Goal: Task Accomplishment & Management: Complete application form

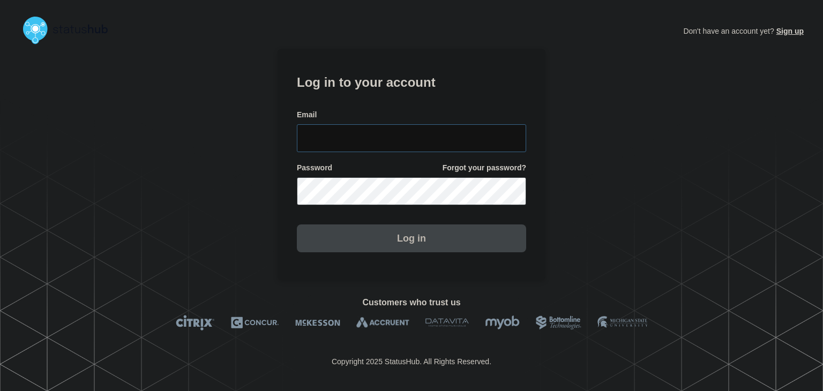
type input "amanda.mckeehan@conexon.us"
click at [343, 241] on button "Log in" at bounding box center [411, 239] width 229 height 28
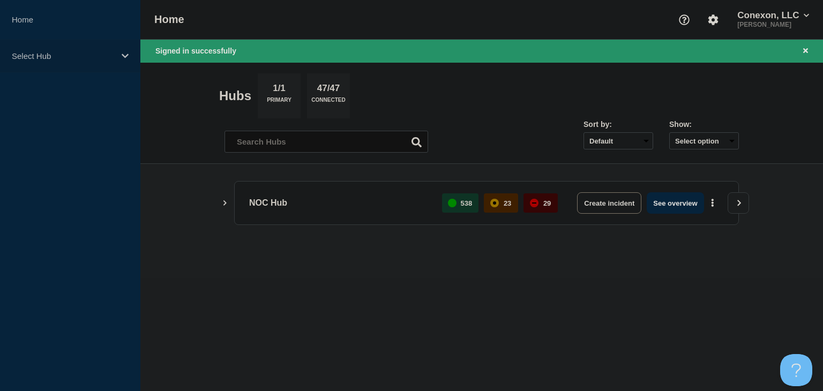
click at [78, 51] on p "Select Hub" at bounding box center [63, 55] width 103 height 9
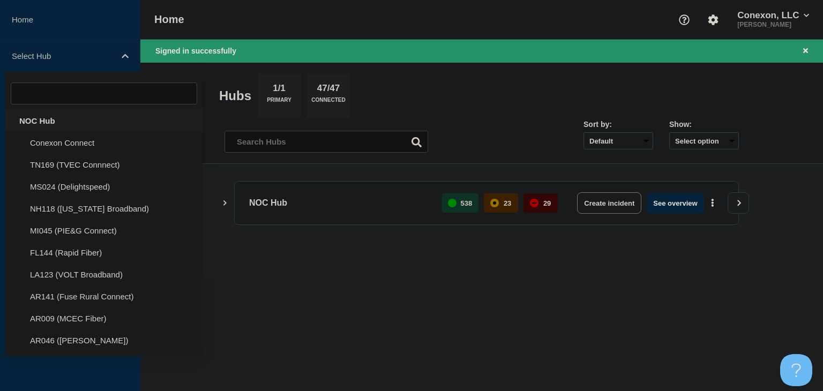
click at [60, 118] on div "NOC Hub" at bounding box center [103, 121] width 197 height 22
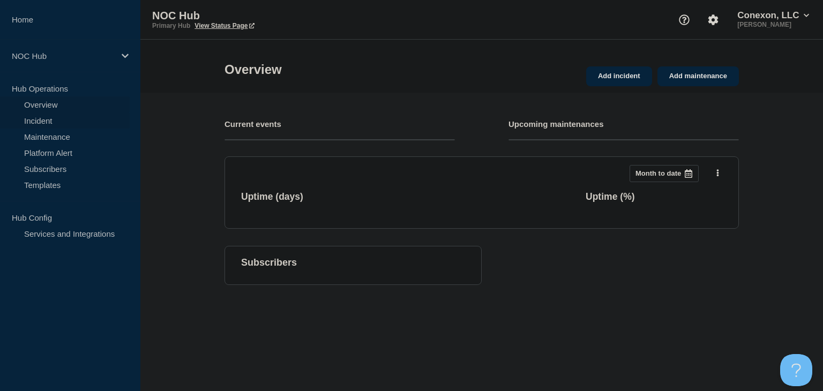
click at [57, 122] on link "Incident" at bounding box center [65, 121] width 130 height 16
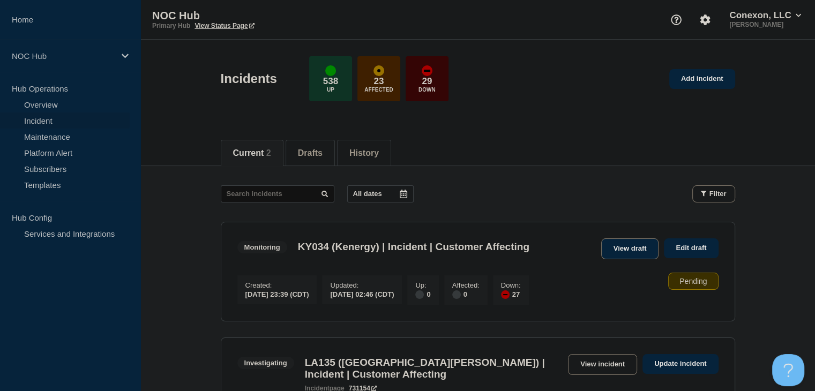
click at [629, 249] on link "View draft" at bounding box center [630, 248] width 58 height 21
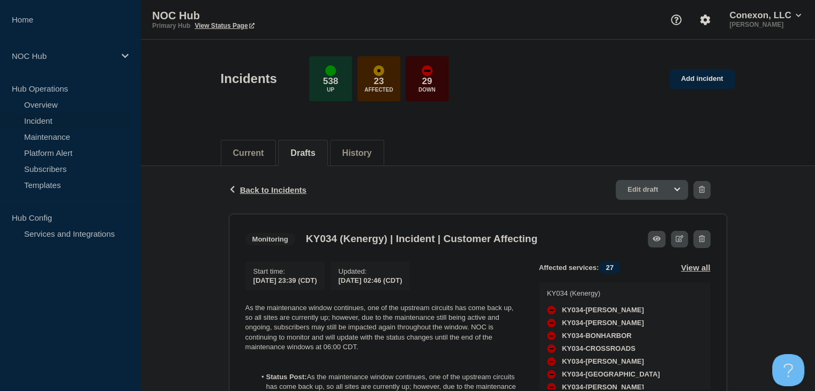
click at [647, 185] on link "Edit draft" at bounding box center [652, 190] width 72 height 20
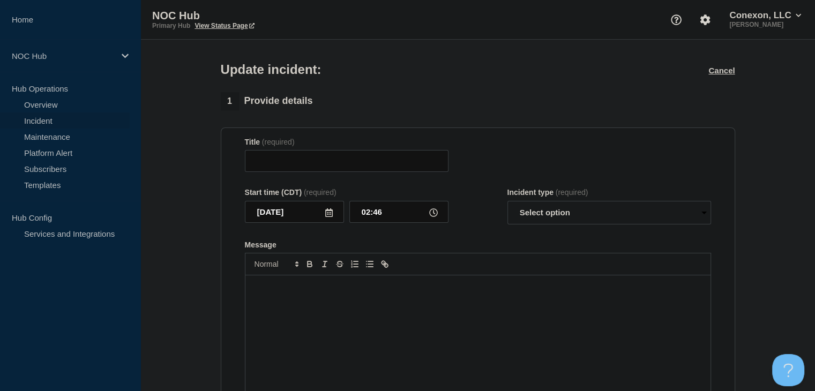
type input "KY034 (Kenergy) | Incident | Customer Affecting"
select select "monitoring"
radio input "false"
radio input "true"
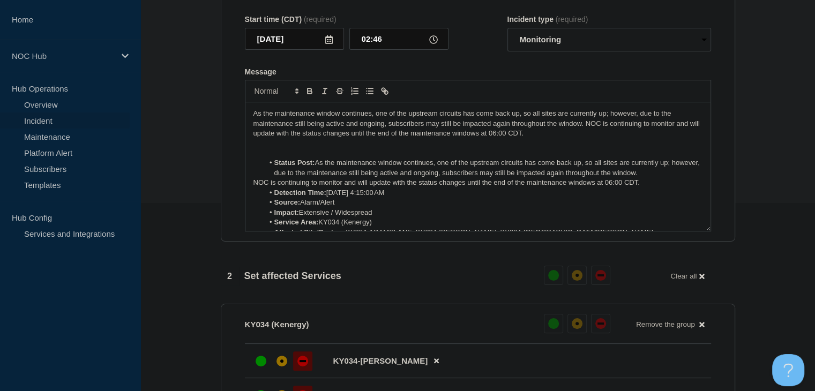
scroll to position [322, 0]
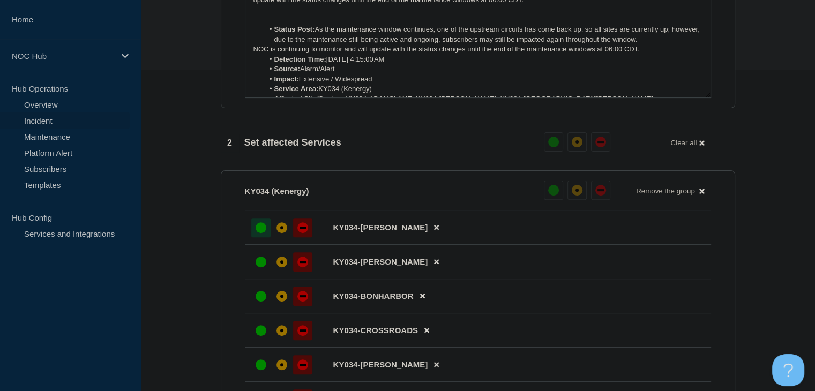
click at [253, 230] on div at bounding box center [260, 227] width 19 height 19
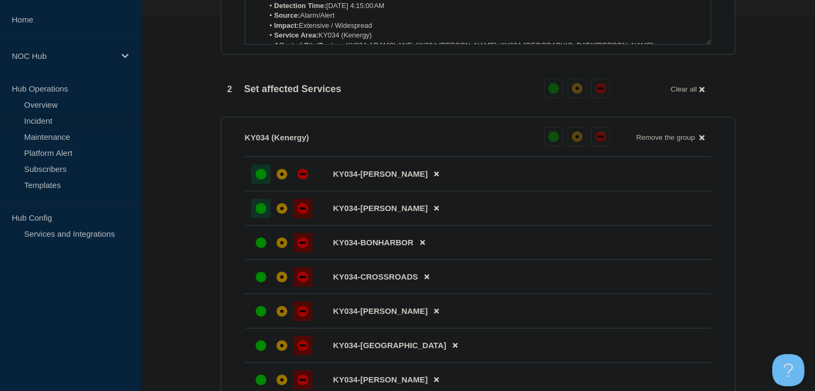
scroll to position [482, 0]
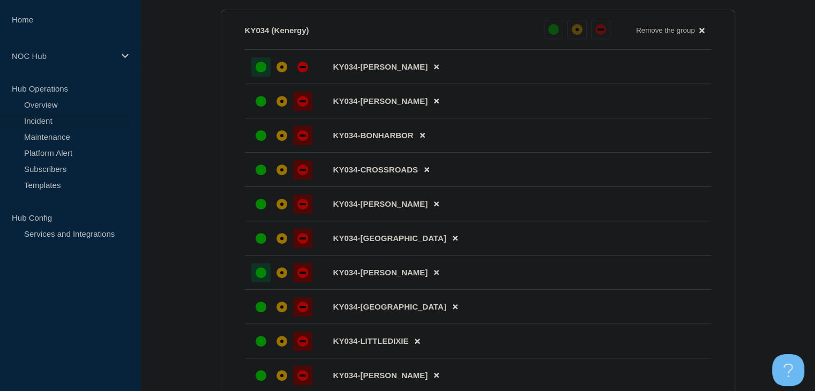
click at [260, 278] on div "up" at bounding box center [261, 272] width 11 height 11
click at [262, 248] on div at bounding box center [260, 238] width 19 height 19
click at [262, 210] on div "up" at bounding box center [261, 204] width 11 height 11
click at [259, 175] on div "up" at bounding box center [261, 170] width 11 height 11
click at [259, 141] on div "up" at bounding box center [261, 135] width 11 height 11
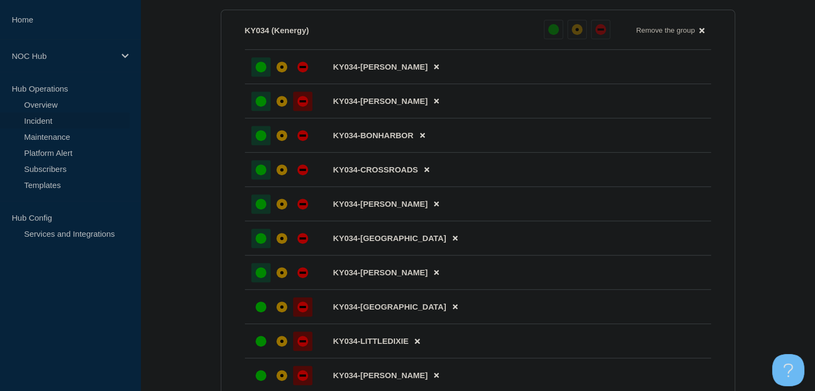
click at [262, 107] on div "up" at bounding box center [261, 101] width 11 height 11
click at [274, 75] on div at bounding box center [281, 66] width 19 height 19
click at [277, 103] on div at bounding box center [281, 101] width 19 height 19
click at [281, 137] on div "affected" at bounding box center [281, 135] width 3 height 3
click at [281, 171] on div "affected" at bounding box center [281, 169] width 3 height 3
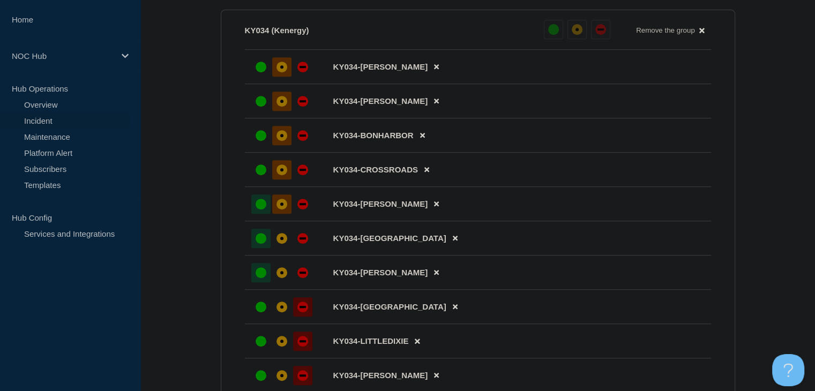
click at [281, 204] on div at bounding box center [281, 204] width 19 height 19
click at [284, 244] on div "affected" at bounding box center [282, 238] width 11 height 11
click at [284, 282] on div at bounding box center [281, 272] width 19 height 19
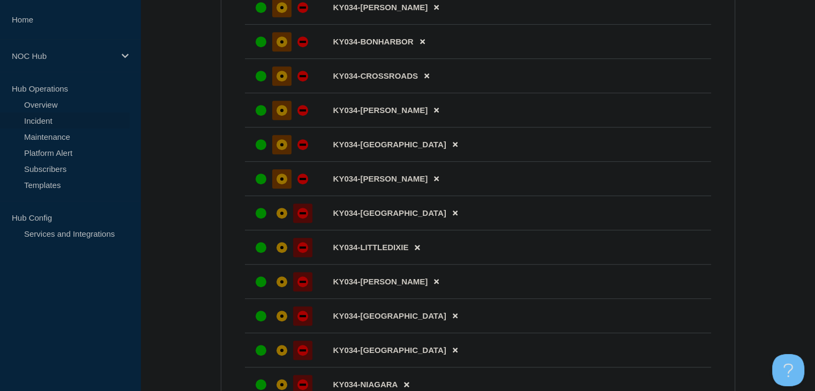
scroll to position [643, 0]
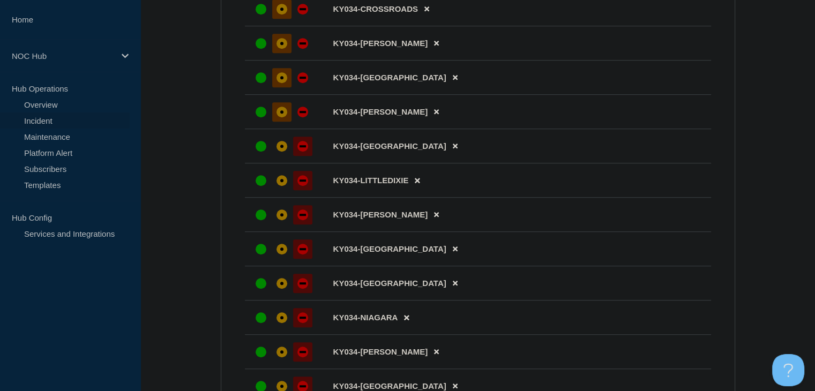
click at [282, 301] on li "KY034-[GEOGRAPHIC_DATA]" at bounding box center [478, 283] width 466 height 34
click at [282, 289] on div "affected" at bounding box center [282, 283] width 11 height 11
click at [284, 255] on div "affected" at bounding box center [282, 249] width 11 height 11
click at [284, 232] on li "KY034-[PERSON_NAME]" at bounding box center [478, 215] width 466 height 34
click at [284, 216] on div at bounding box center [281, 214] width 19 height 19
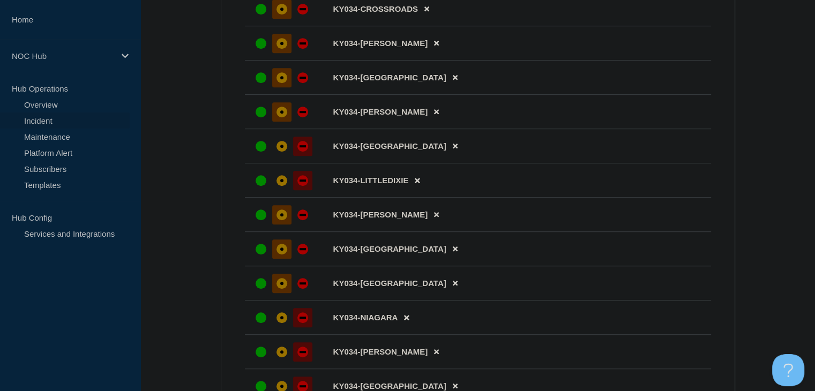
click at [283, 198] on li "KY034-LITTLEDIXIE" at bounding box center [478, 180] width 466 height 34
click at [281, 175] on li "KY034-LITTLEDIXIE" at bounding box center [478, 180] width 466 height 34
click at [281, 152] on div "affected" at bounding box center [282, 146] width 11 height 11
click at [283, 184] on div at bounding box center [281, 180] width 19 height 19
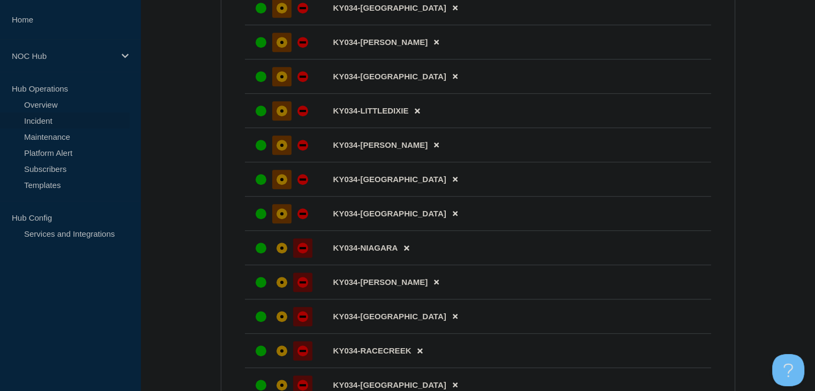
scroll to position [804, 0]
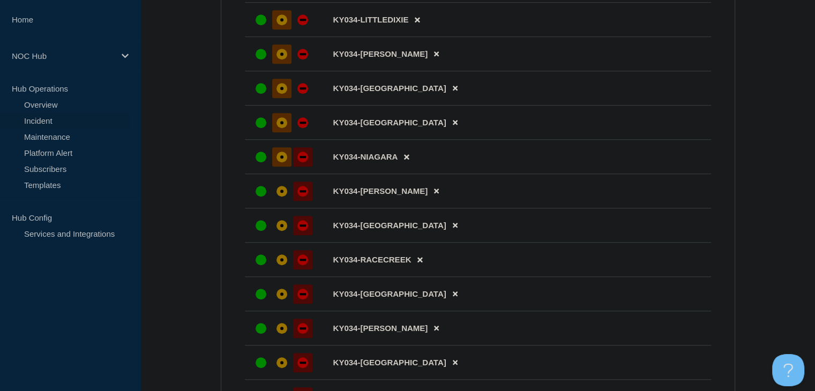
click at [282, 167] on div at bounding box center [281, 156] width 19 height 19
click at [282, 197] on div "affected" at bounding box center [282, 191] width 11 height 11
click at [285, 243] on li "KY034-[GEOGRAPHIC_DATA]" at bounding box center [478, 225] width 466 height 34
click at [282, 231] on div "affected" at bounding box center [282, 225] width 11 height 11
click at [281, 265] on div "affected" at bounding box center [282, 260] width 11 height 11
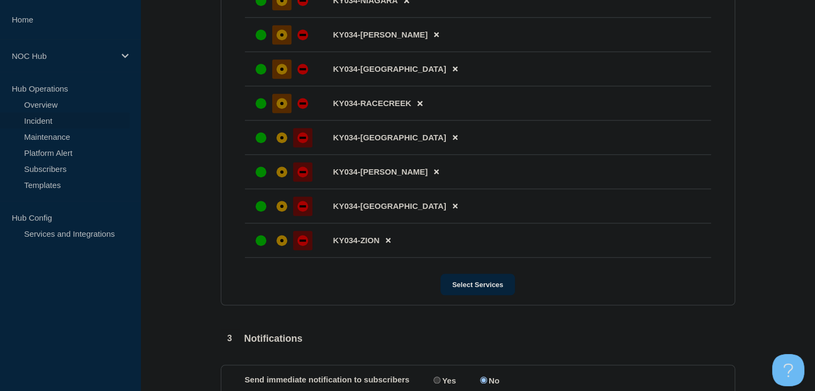
scroll to position [965, 0]
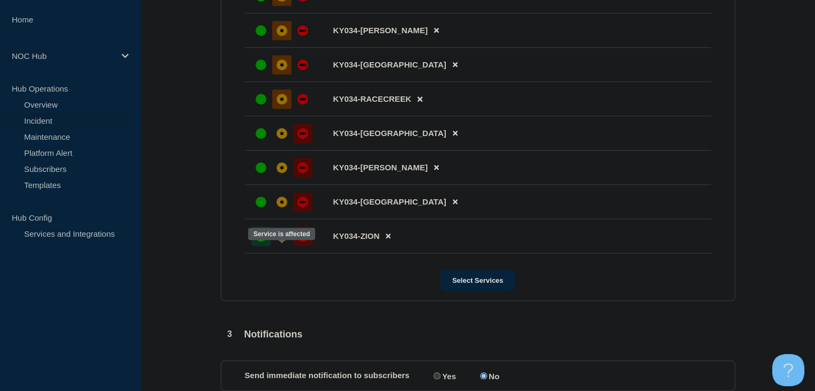
click at [265, 246] on div at bounding box center [260, 236] width 19 height 19
click at [261, 207] on div "up" at bounding box center [261, 202] width 11 height 11
click at [257, 173] on div "up" at bounding box center [261, 167] width 11 height 11
click at [259, 139] on div "up" at bounding box center [261, 133] width 11 height 11
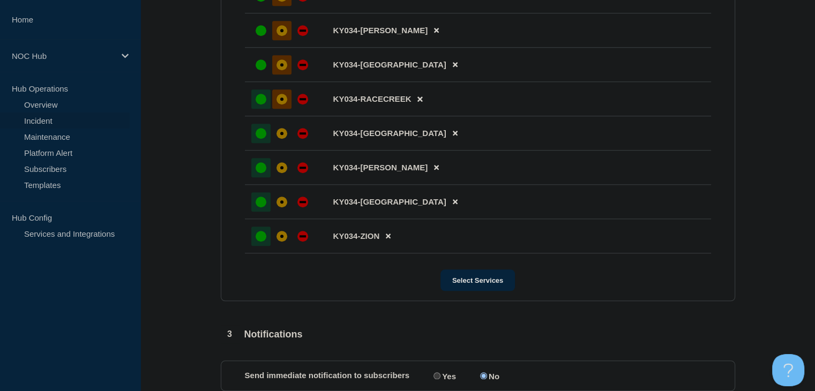
click at [258, 104] on div "up" at bounding box center [261, 99] width 11 height 11
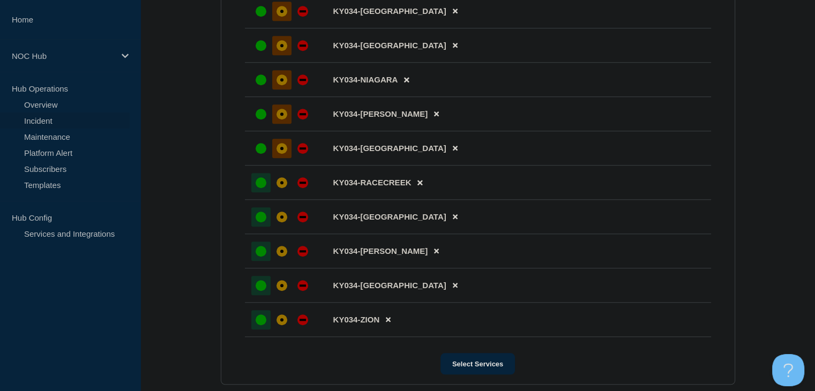
scroll to position [804, 0]
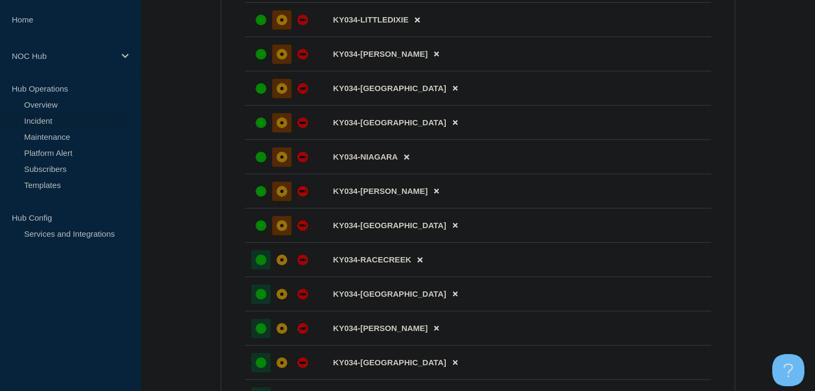
click at [258, 106] on li "KY034-[GEOGRAPHIC_DATA]" at bounding box center [478, 88] width 466 height 34
click at [258, 98] on div at bounding box center [260, 88] width 19 height 19
click at [257, 129] on div at bounding box center [260, 122] width 19 height 19
click at [254, 166] on div at bounding box center [260, 156] width 19 height 19
click at [259, 199] on div at bounding box center [260, 191] width 19 height 19
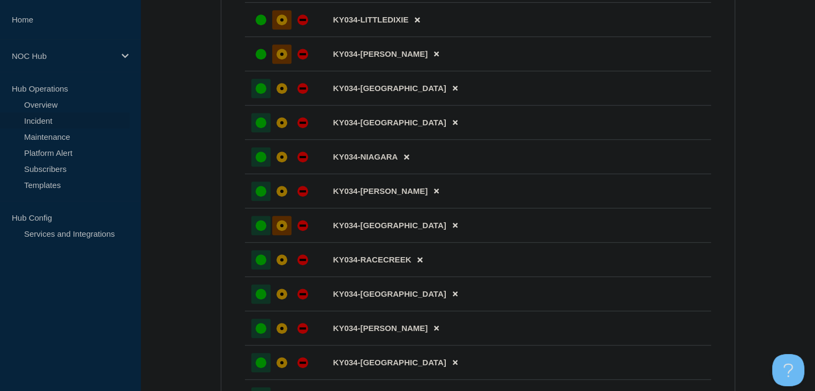
click at [258, 231] on div "up" at bounding box center [261, 225] width 11 height 11
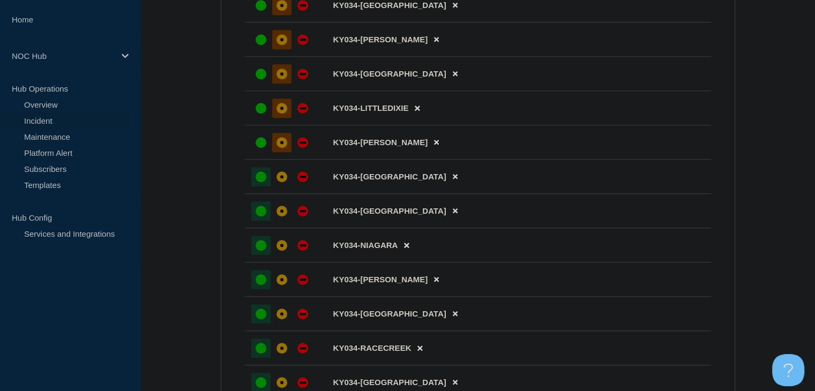
scroll to position [643, 0]
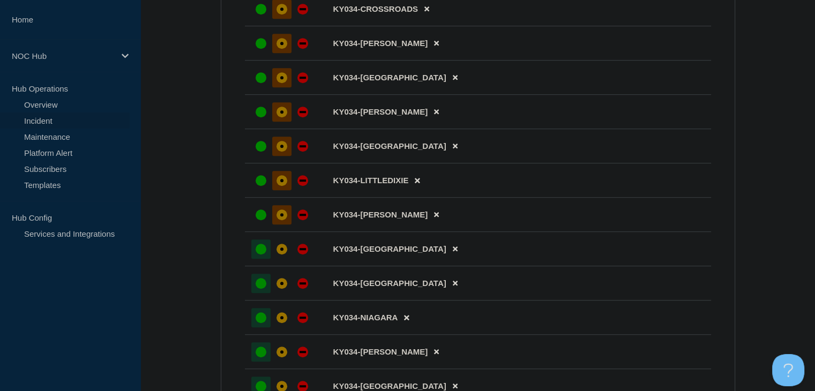
click at [256, 215] on li "KY034-[PERSON_NAME]" at bounding box center [478, 215] width 466 height 34
click at [257, 220] on div "up" at bounding box center [261, 215] width 11 height 11
click at [257, 186] on div "up" at bounding box center [261, 180] width 11 height 11
click at [257, 163] on li "KY034-[GEOGRAPHIC_DATA]" at bounding box center [478, 146] width 466 height 34
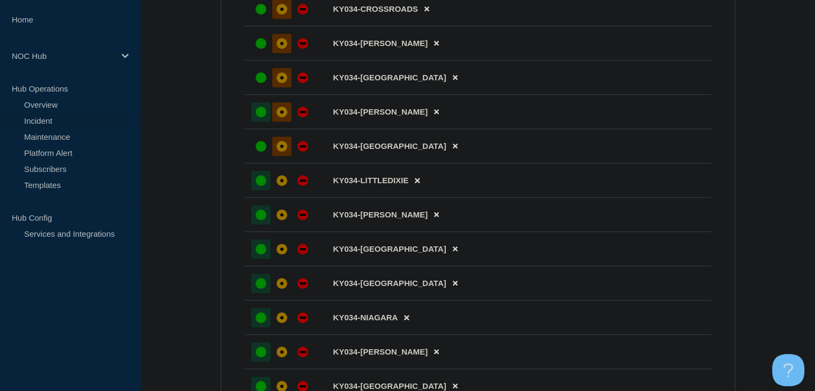
click at [259, 116] on div at bounding box center [260, 111] width 19 height 19
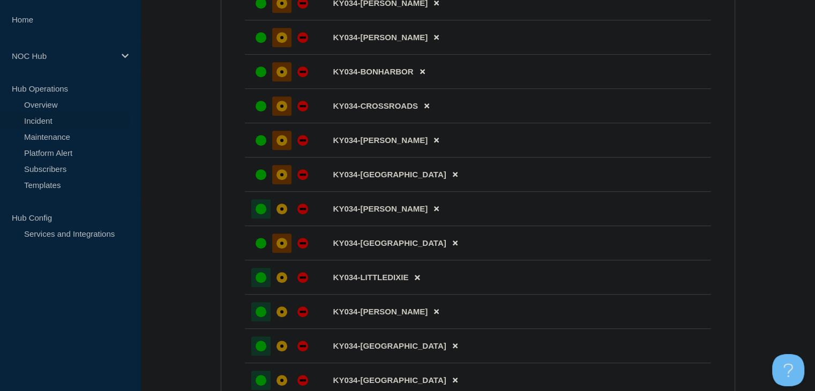
scroll to position [482, 0]
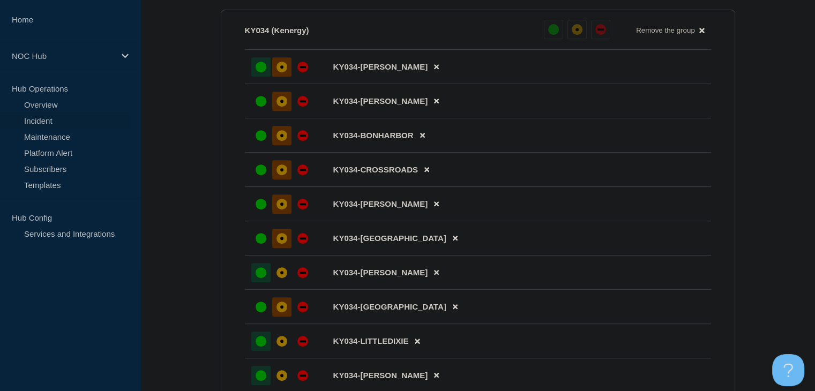
click at [263, 77] on div at bounding box center [260, 66] width 19 height 19
click at [263, 107] on div "up" at bounding box center [261, 101] width 11 height 11
click at [259, 153] on li "KY034-BONHARBOR" at bounding box center [478, 135] width 466 height 34
click at [259, 180] on div at bounding box center [260, 169] width 19 height 19
drag, startPoint x: 259, startPoint y: 152, endPoint x: 258, endPoint y: 172, distance: 20.4
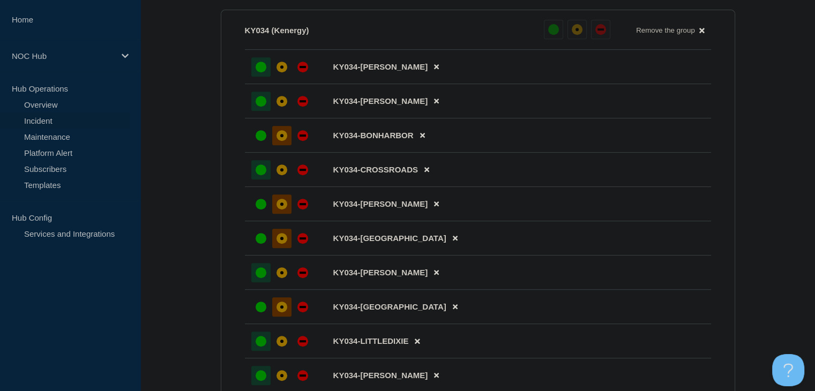
click at [259, 145] on div at bounding box center [260, 135] width 19 height 19
click at [260, 210] on div "up" at bounding box center [261, 204] width 11 height 11
click at [261, 244] on div "up" at bounding box center [261, 238] width 11 height 11
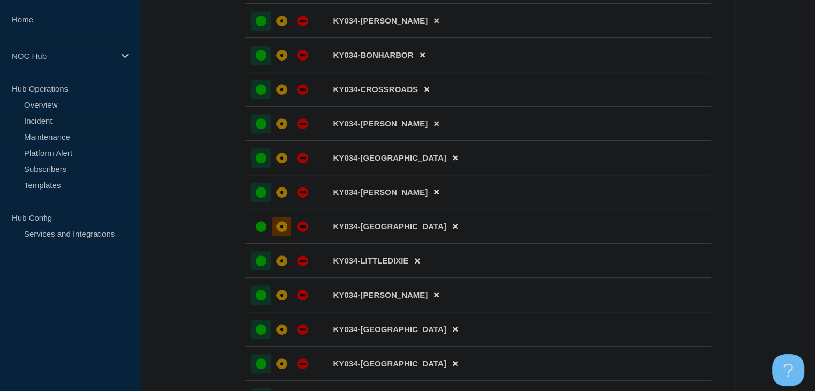
scroll to position [643, 0]
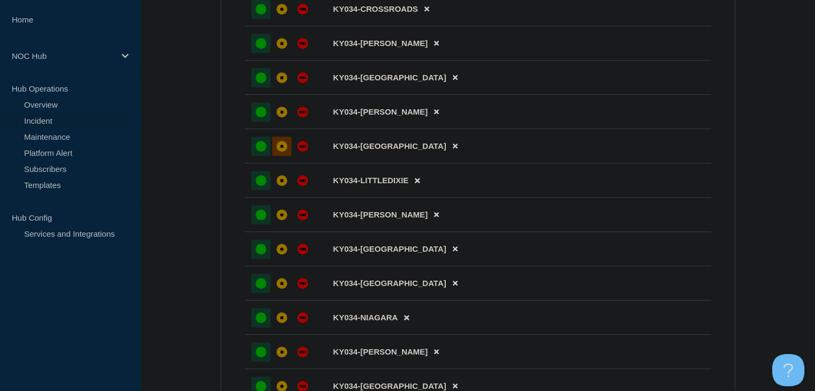
click at [263, 156] on div at bounding box center [260, 146] width 19 height 19
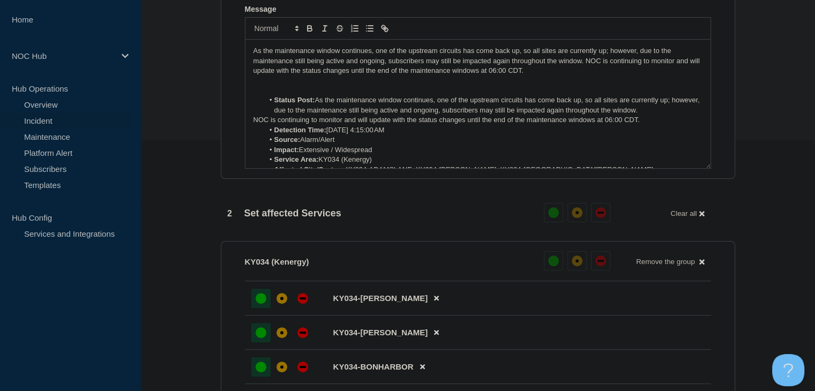
scroll to position [214, 0]
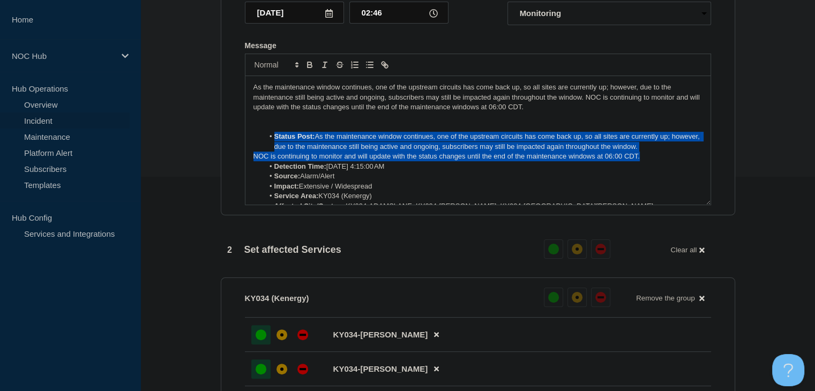
drag, startPoint x: 654, startPoint y: 162, endPoint x: 255, endPoint y: 144, distance: 399.1
click at [255, 144] on div "As the maintenance window continues, one of the upstream circuits has come back…" at bounding box center [477, 140] width 465 height 129
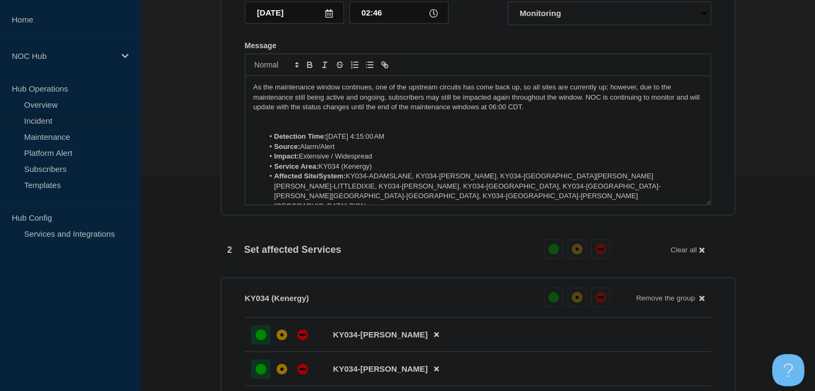
click at [586, 101] on p "As the maintenance window continues, one of the upstream circuits has come back…" at bounding box center [477, 97] width 449 height 29
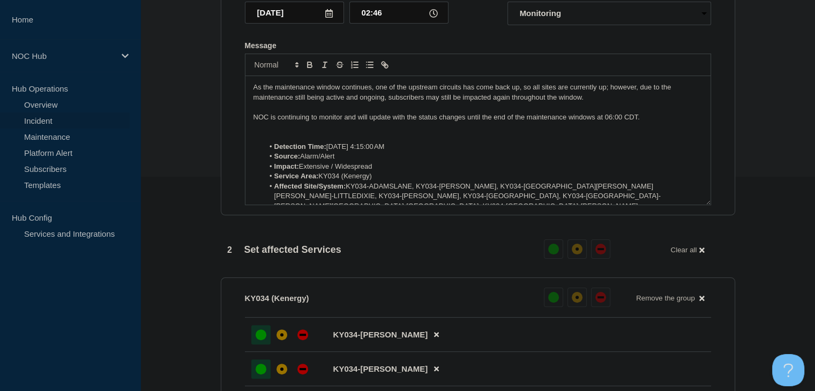
click at [291, 102] on p "As the maintenance window continues, one of the upstream circuits has come back…" at bounding box center [477, 93] width 449 height 20
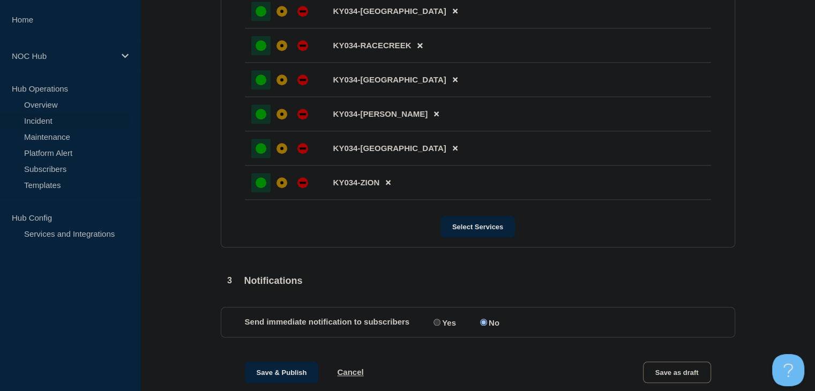
scroll to position [1070, 0]
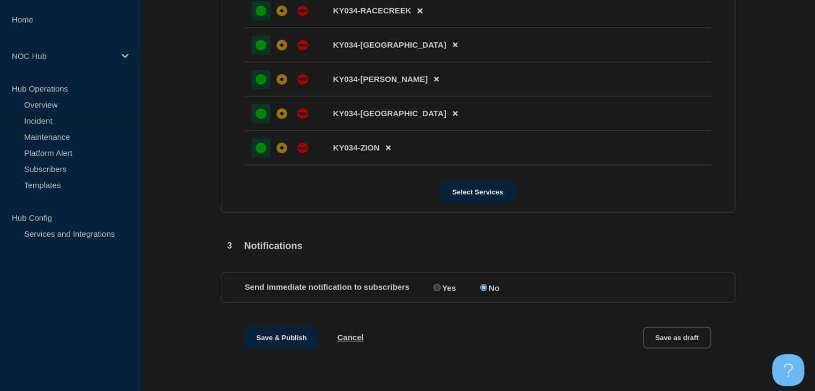
click at [436, 288] on input "Yes" at bounding box center [437, 287] width 7 height 7
radio input "true"
radio input "false"
click at [264, 335] on button "Save & Publish" at bounding box center [282, 337] width 74 height 21
